Goal: Navigation & Orientation: Find specific page/section

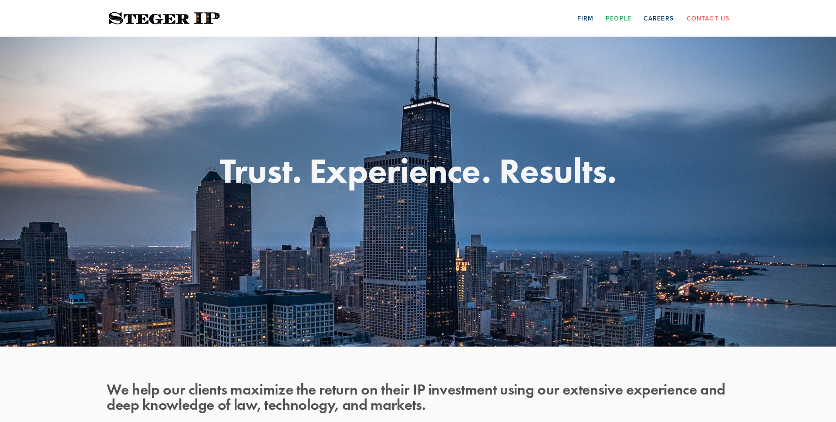
click at [614, 19] on link "People" at bounding box center [619, 18] width 26 height 14
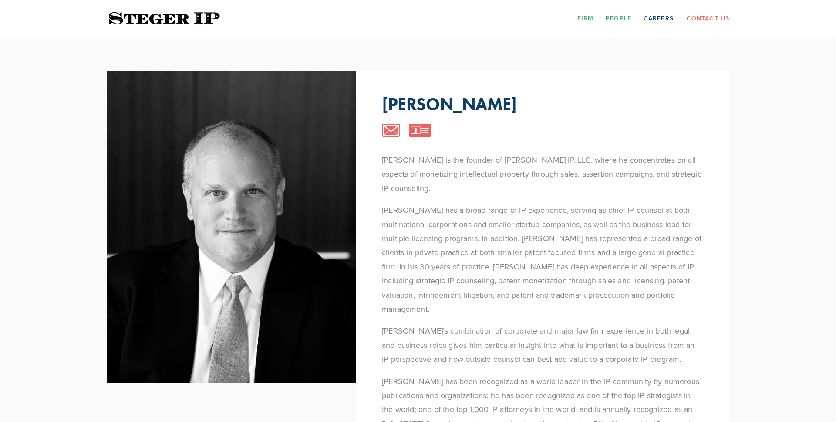
click at [591, 13] on link "Firm" at bounding box center [586, 18] width 16 height 14
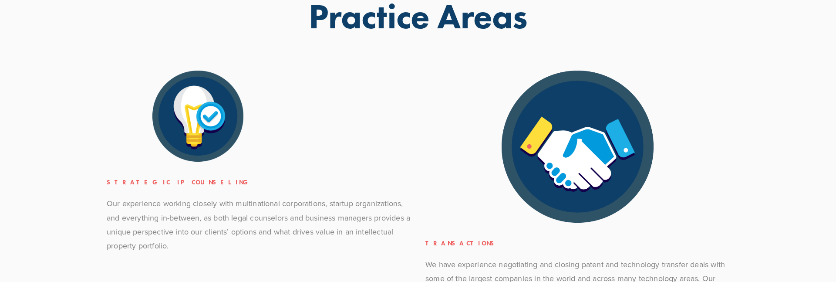
scroll to position [355, 0]
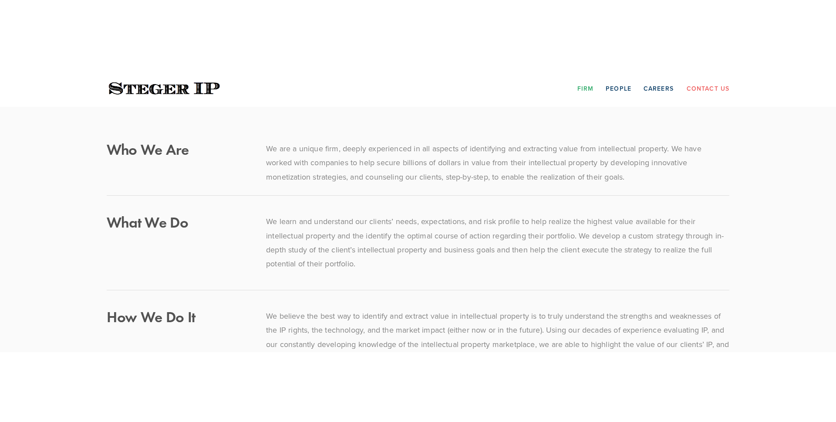
scroll to position [355, 0]
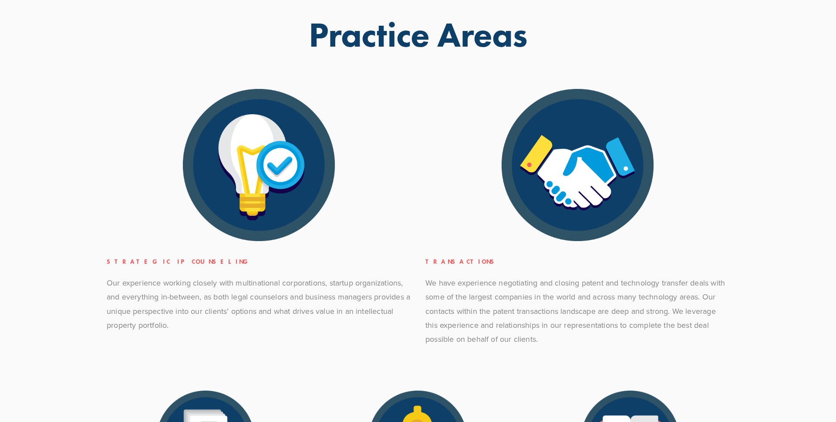
click at [117, 189] on div at bounding box center [259, 165] width 304 height 152
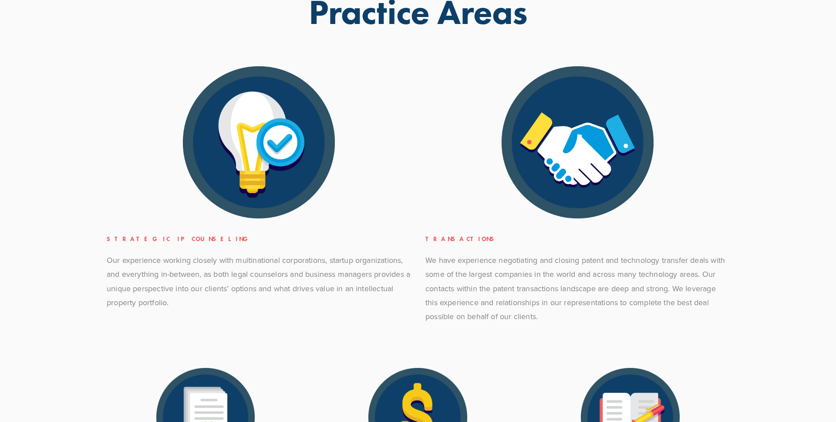
scroll to position [371, 0]
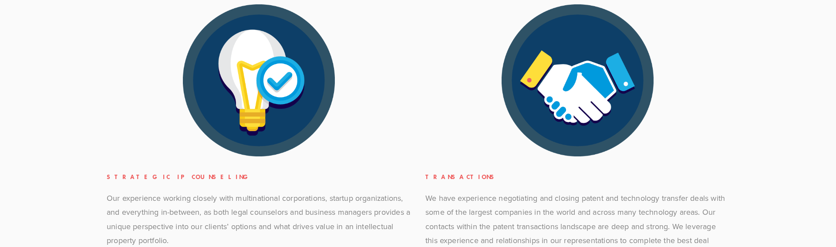
scroll to position [458, 0]
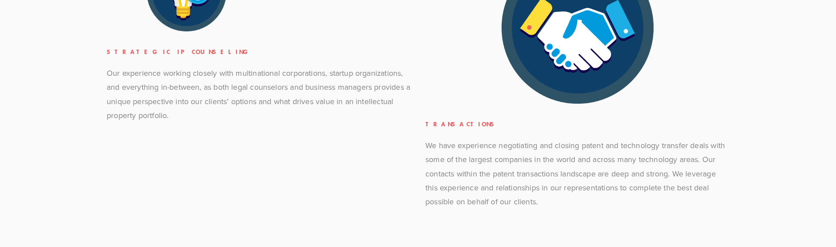
scroll to position [564, 0]
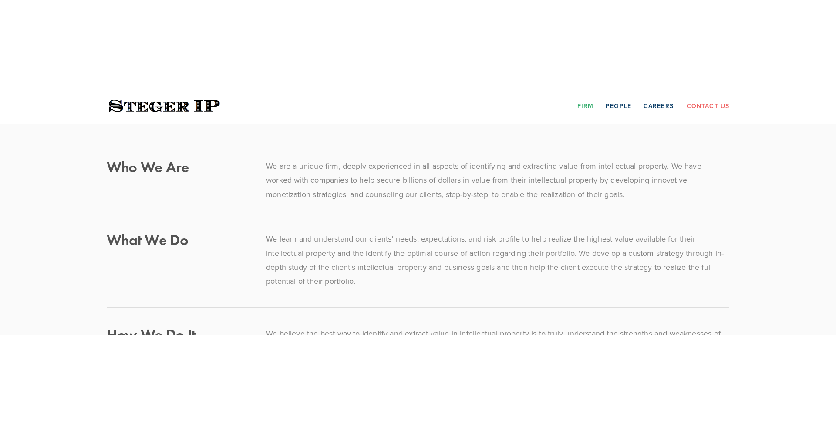
scroll to position [635, 0]
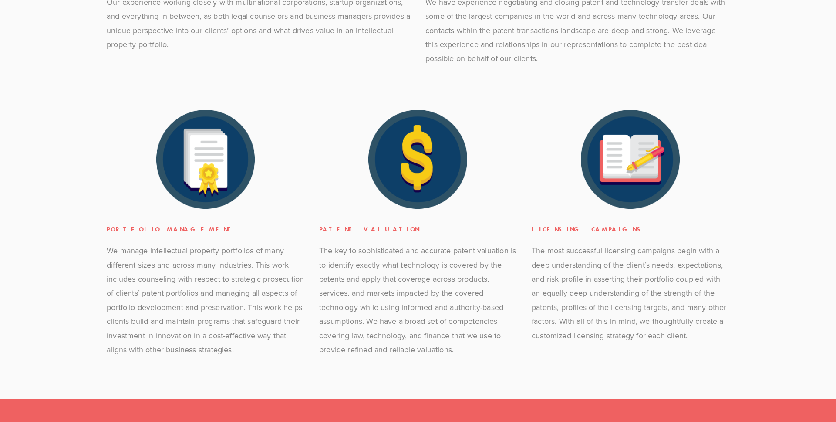
click at [87, 190] on section "Practice Areas Strategic IP Counseling Our experience working closely with mult…" at bounding box center [418, 50] width 836 height 697
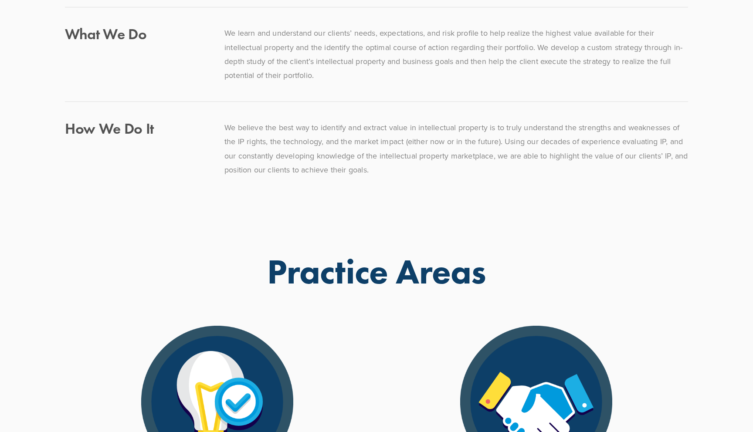
scroll to position [0, 0]
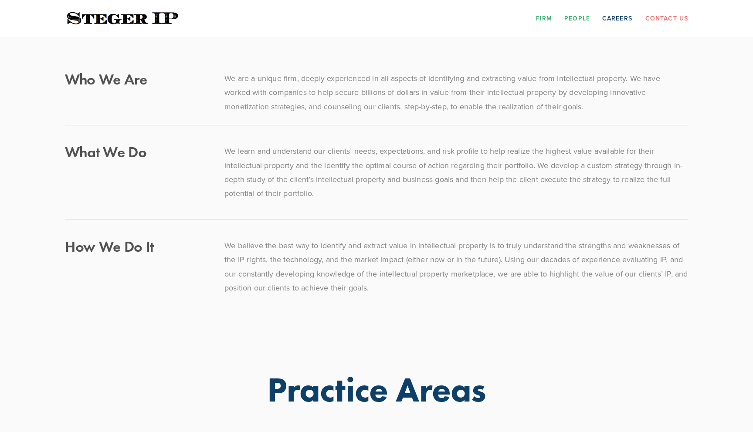
click at [579, 20] on link "People" at bounding box center [577, 18] width 26 height 14
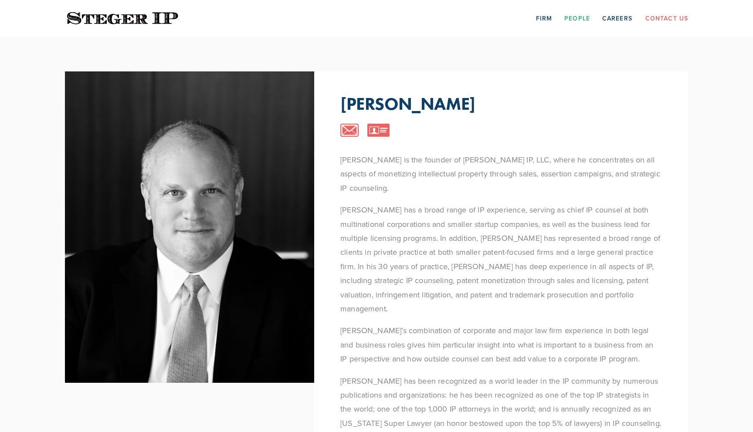
click at [546, 103] on div "Steve Steger" at bounding box center [500, 104] width 321 height 13
click at [548, 17] on link "Firm" at bounding box center [544, 18] width 16 height 14
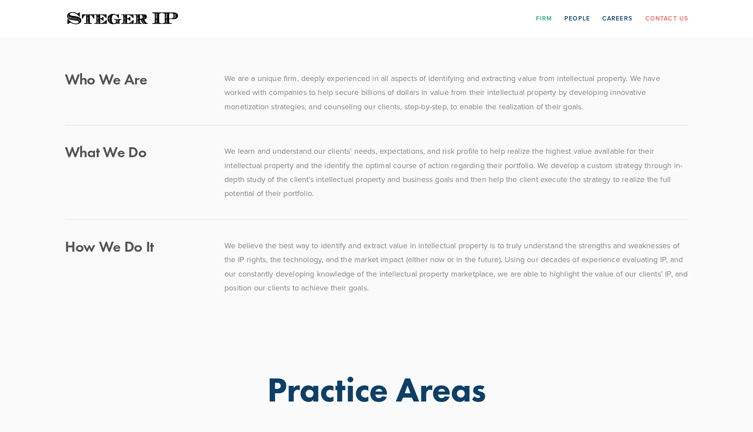
click at [623, 53] on div "Who We Are We are a unique firm, deeply experienced in all aspects of identifyi…" at bounding box center [376, 187] width 653 height 301
click at [662, 15] on link "Contact Us" at bounding box center [666, 18] width 43 height 14
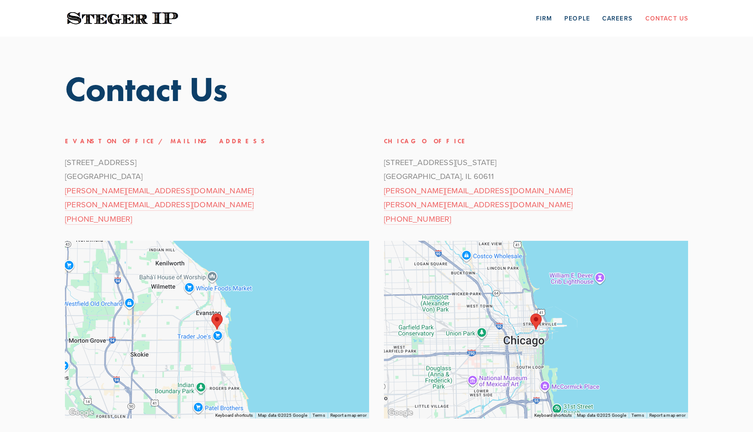
click at [32, 122] on section "Scroll Contact Us Evanston Office/Mailing Address [STREET_ADDRESS] [PERSON_NAME…" at bounding box center [376, 249] width 753 height 424
